Goal: Task Accomplishment & Management: Use online tool/utility

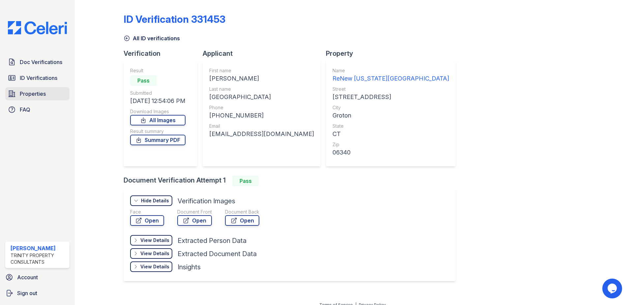
click at [23, 95] on span "Properties" at bounding box center [33, 94] width 26 height 8
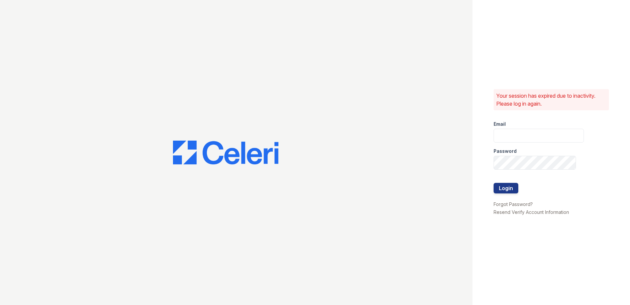
type input "dandrews@trinity-pm.com"
click at [515, 187] on button "Login" at bounding box center [506, 188] width 25 height 11
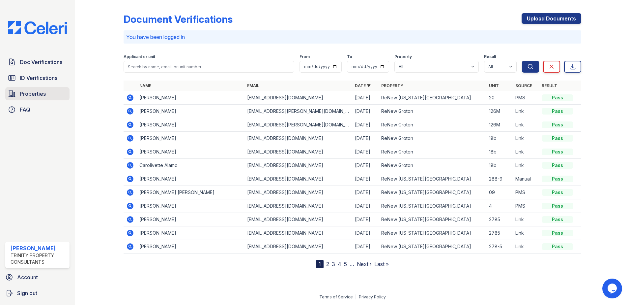
drag, startPoint x: 56, startPoint y: 95, endPoint x: 183, endPoint y: 85, distance: 126.6
click at [57, 95] on link "Properties" at bounding box center [37, 93] width 64 height 13
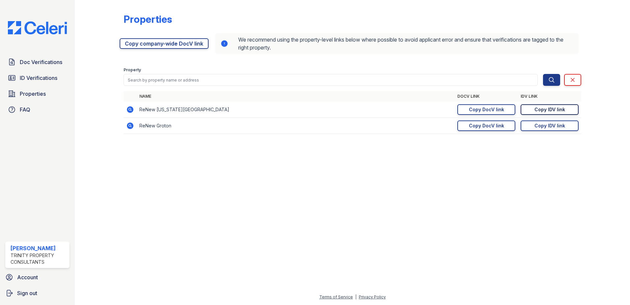
click at [557, 108] on div "Copy IDV link" at bounding box center [550, 109] width 31 height 7
drag, startPoint x: 479, startPoint y: 10, endPoint x: 449, endPoint y: 10, distance: 29.3
click at [478, 10] on div "Properties [URL][DOMAIN_NAME] Copy company-wide DocV link We recommend using th…" at bounding box center [353, 72] width 458 height 138
click at [50, 79] on span "ID Verifications" at bounding box center [39, 78] width 38 height 8
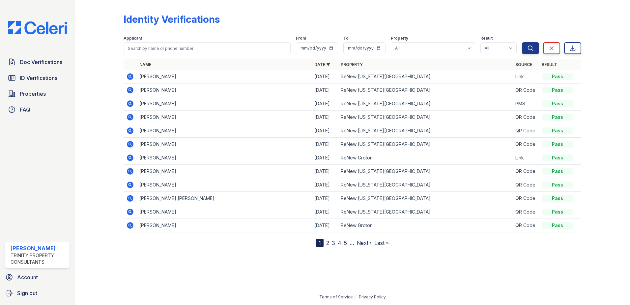
click at [129, 76] on icon at bounding box center [130, 77] width 8 height 8
